Goal: Information Seeking & Learning: Learn about a topic

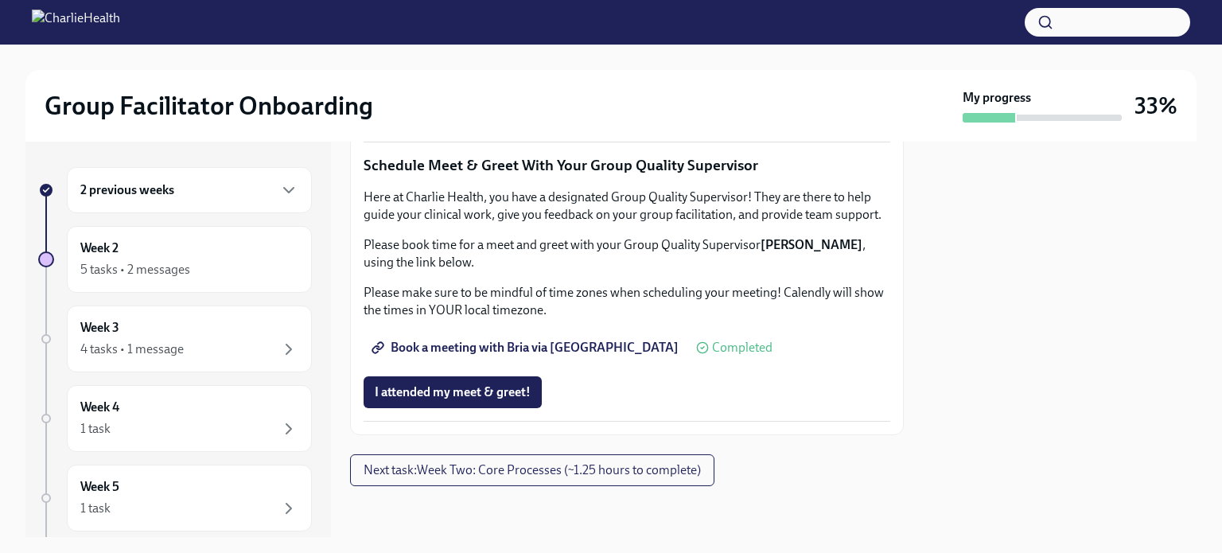
scroll to position [1618, 0]
click at [575, 464] on span "Next task : Week Two: Core Processes (~1.25 hours to complete)" at bounding box center [532, 470] width 337 height 16
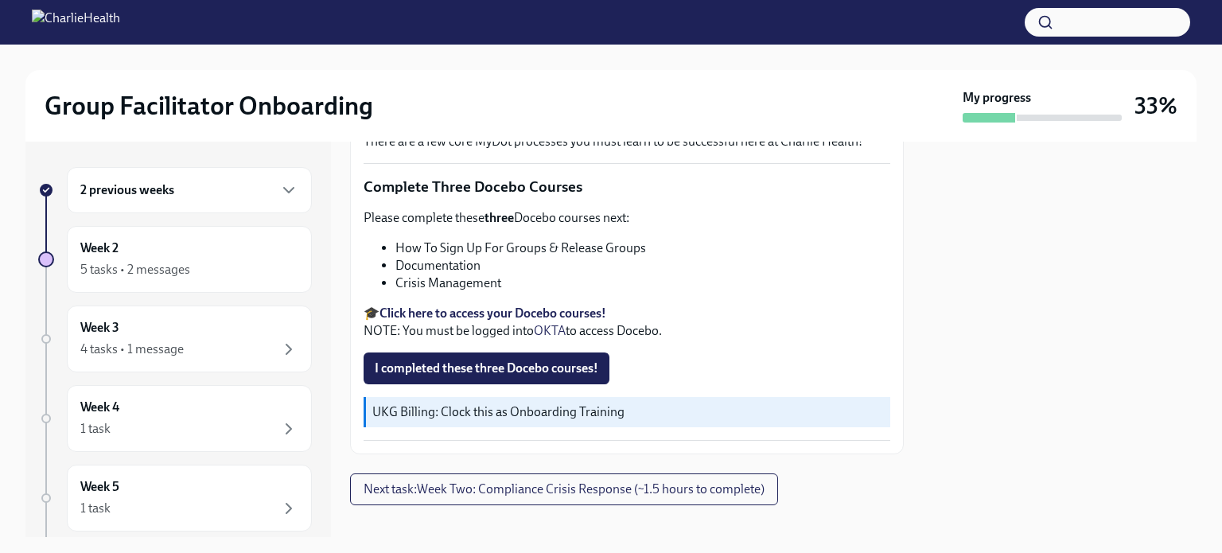
scroll to position [598, 0]
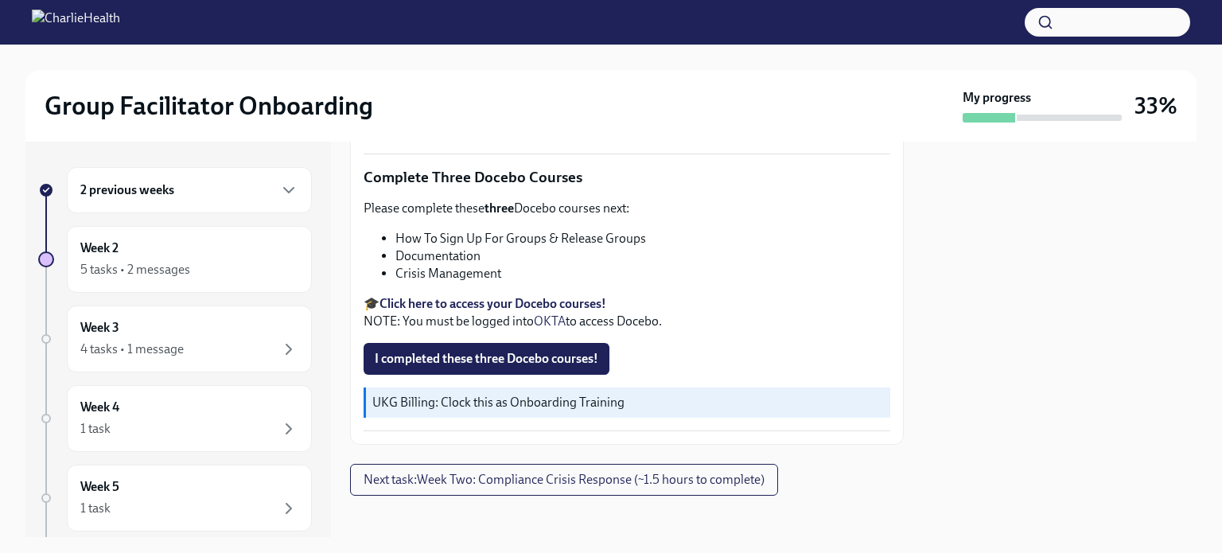
click at [509, 296] on strong "Click here to access your Docebo courses!" at bounding box center [492, 303] width 227 height 15
click at [535, 352] on span "I completed these three Docebo courses!" at bounding box center [487, 359] width 224 height 16
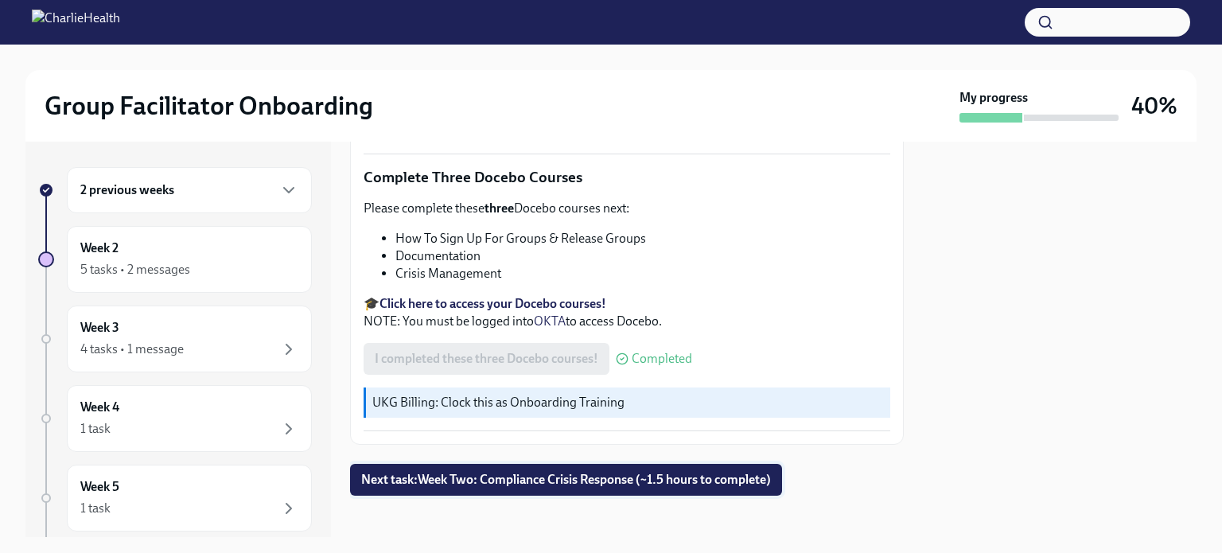
click at [580, 472] on span "Next task : Week Two: Compliance Crisis Response (~1.5 hours to complete)" at bounding box center [566, 480] width 410 height 16
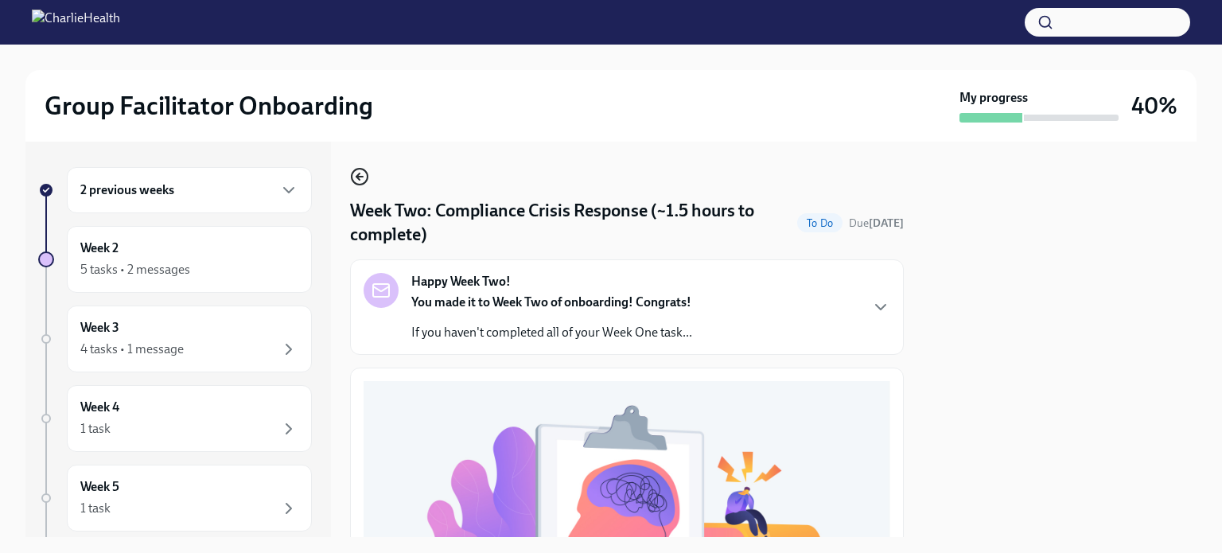
click at [360, 180] on icon "button" at bounding box center [357, 176] width 3 height 6
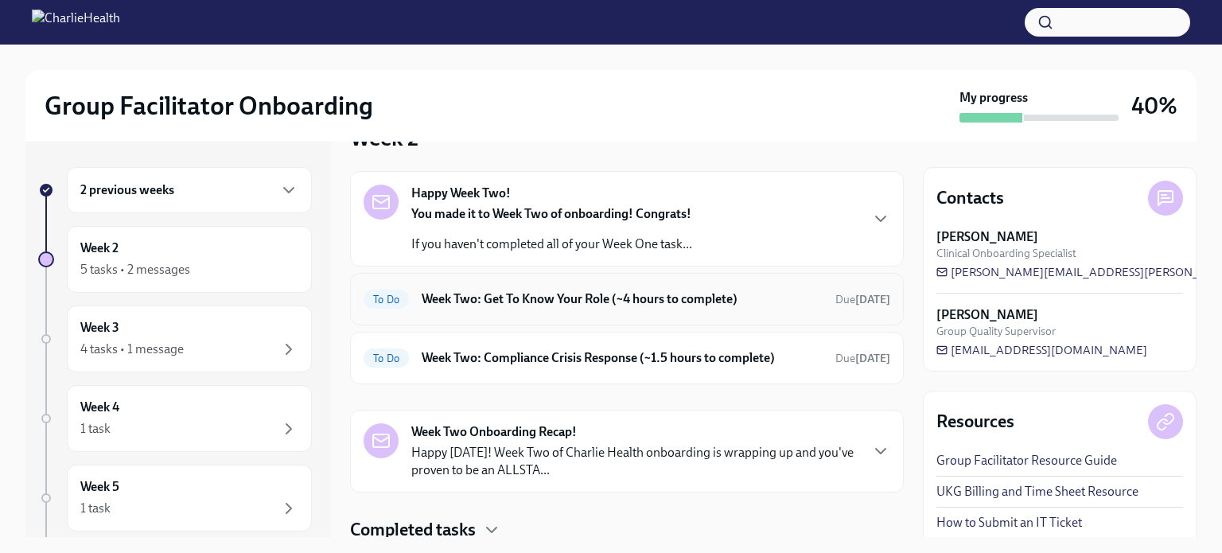
scroll to position [80, 0]
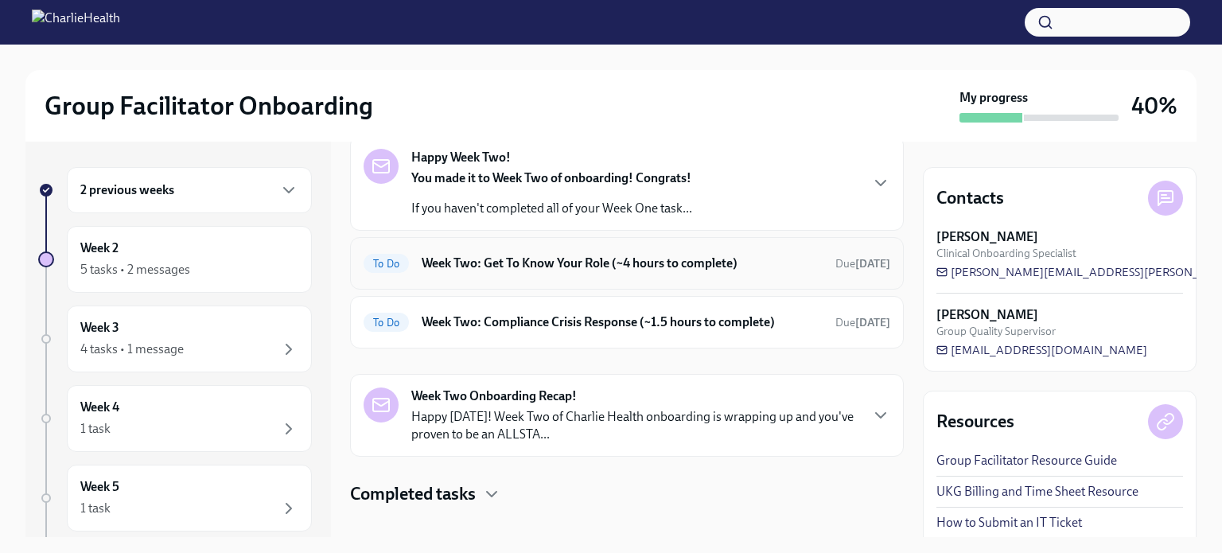
click at [554, 271] on div "To Do Week Two: Get To Know Your Role (~4 hours to complete) Due [DATE]" at bounding box center [627, 263] width 527 height 25
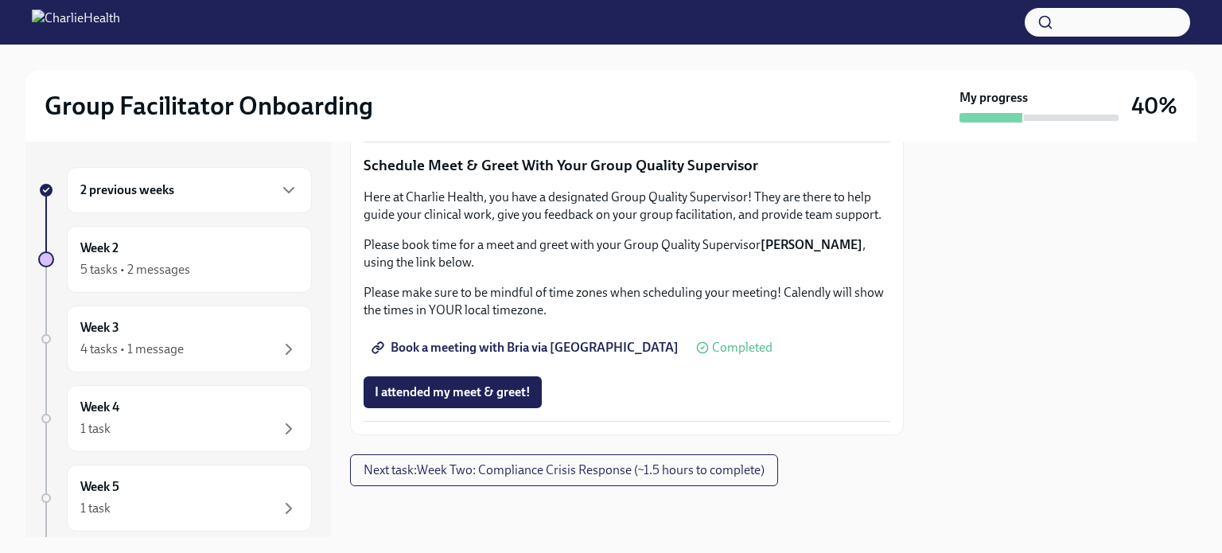
scroll to position [1618, 0]
click at [605, 473] on span "Next task : Week Two: Compliance Crisis Response (~1.5 hours to complete)" at bounding box center [564, 470] width 401 height 16
click at [618, 457] on button "Next task : Week Two: Compliance Crisis Response (~1.5 hours to complete)" at bounding box center [564, 470] width 428 height 32
